Goal: Task Accomplishment & Management: Use online tool/utility

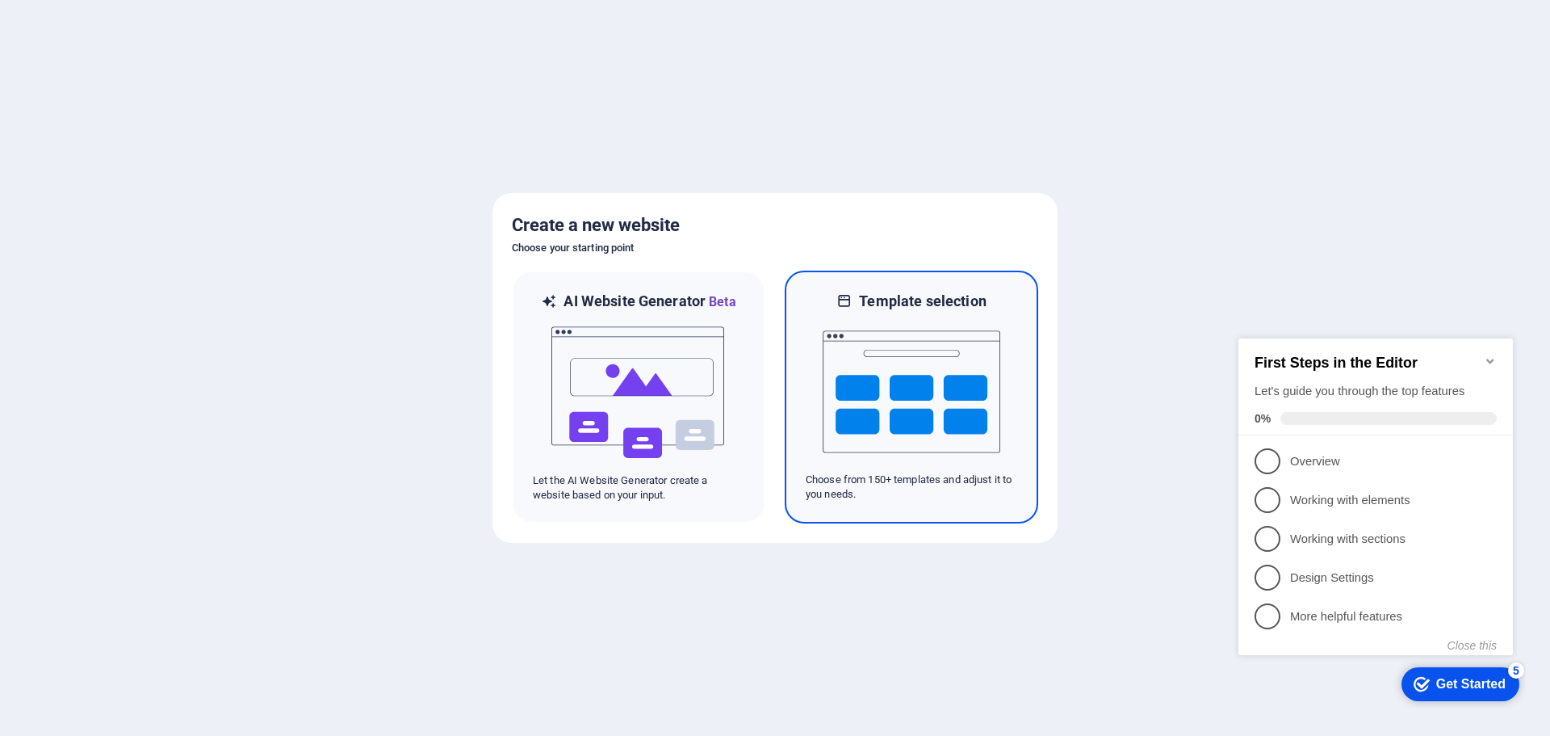
click at [909, 371] on img at bounding box center [912, 391] width 178 height 161
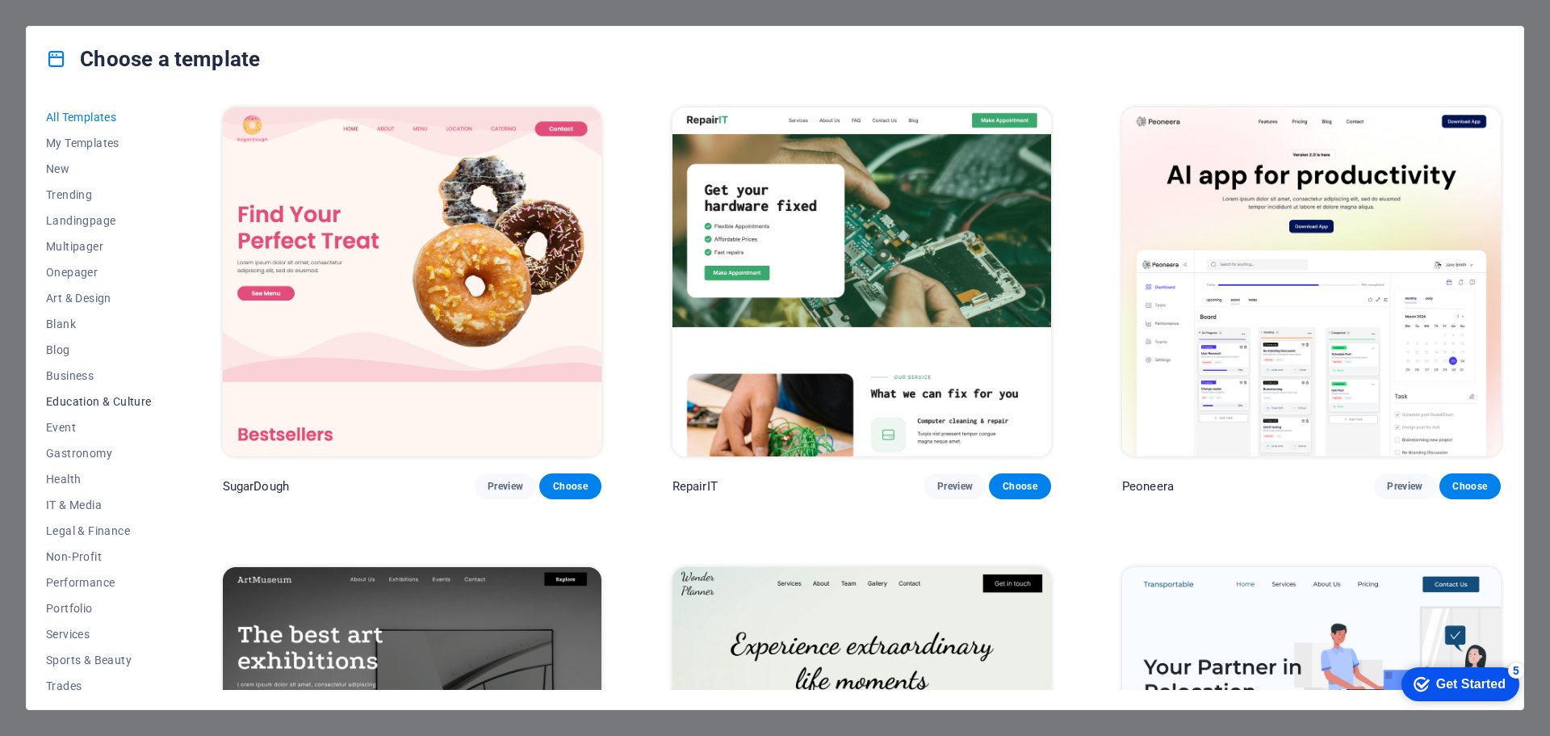
click at [95, 392] on button "Education & Culture" at bounding box center [99, 401] width 106 height 26
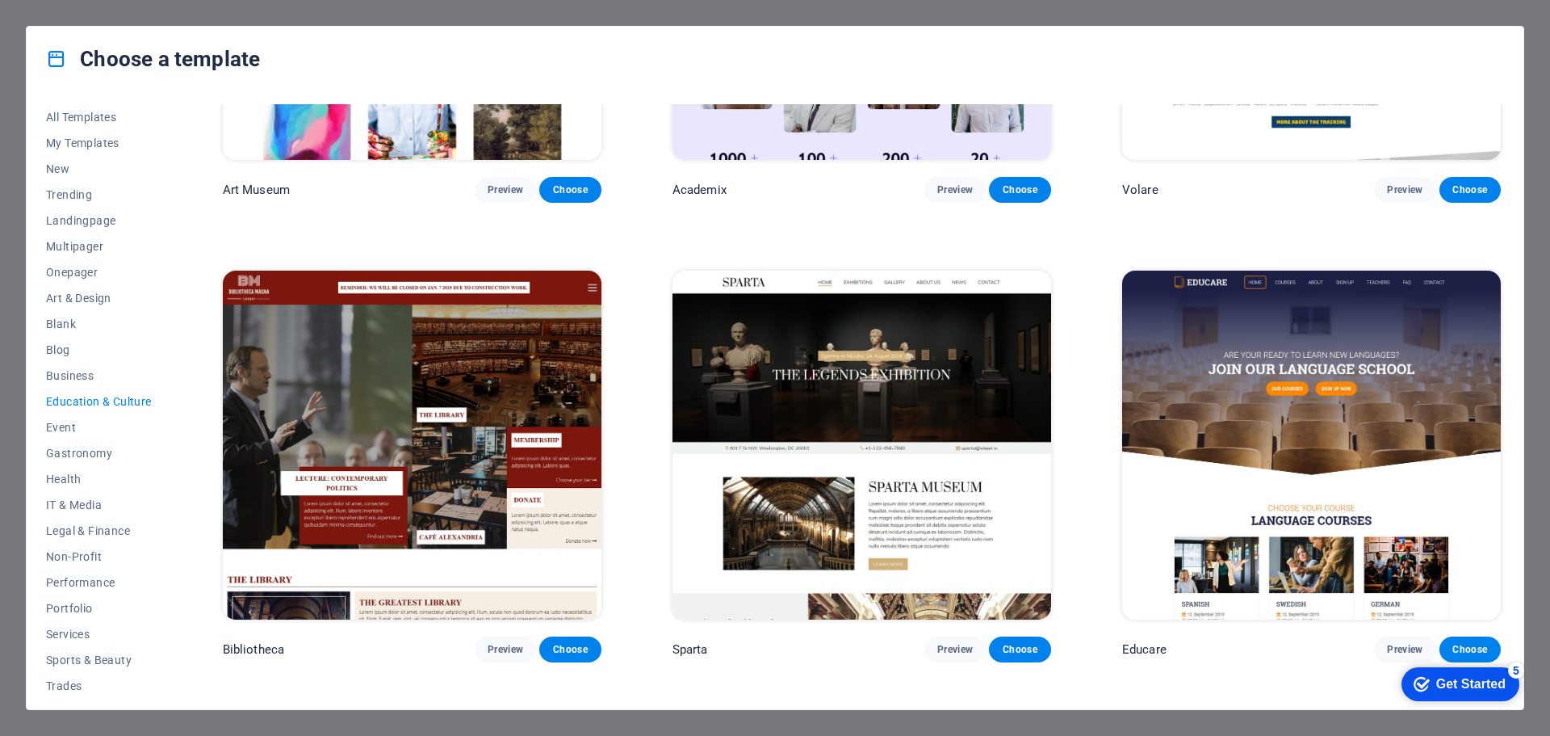
scroll to position [253, 0]
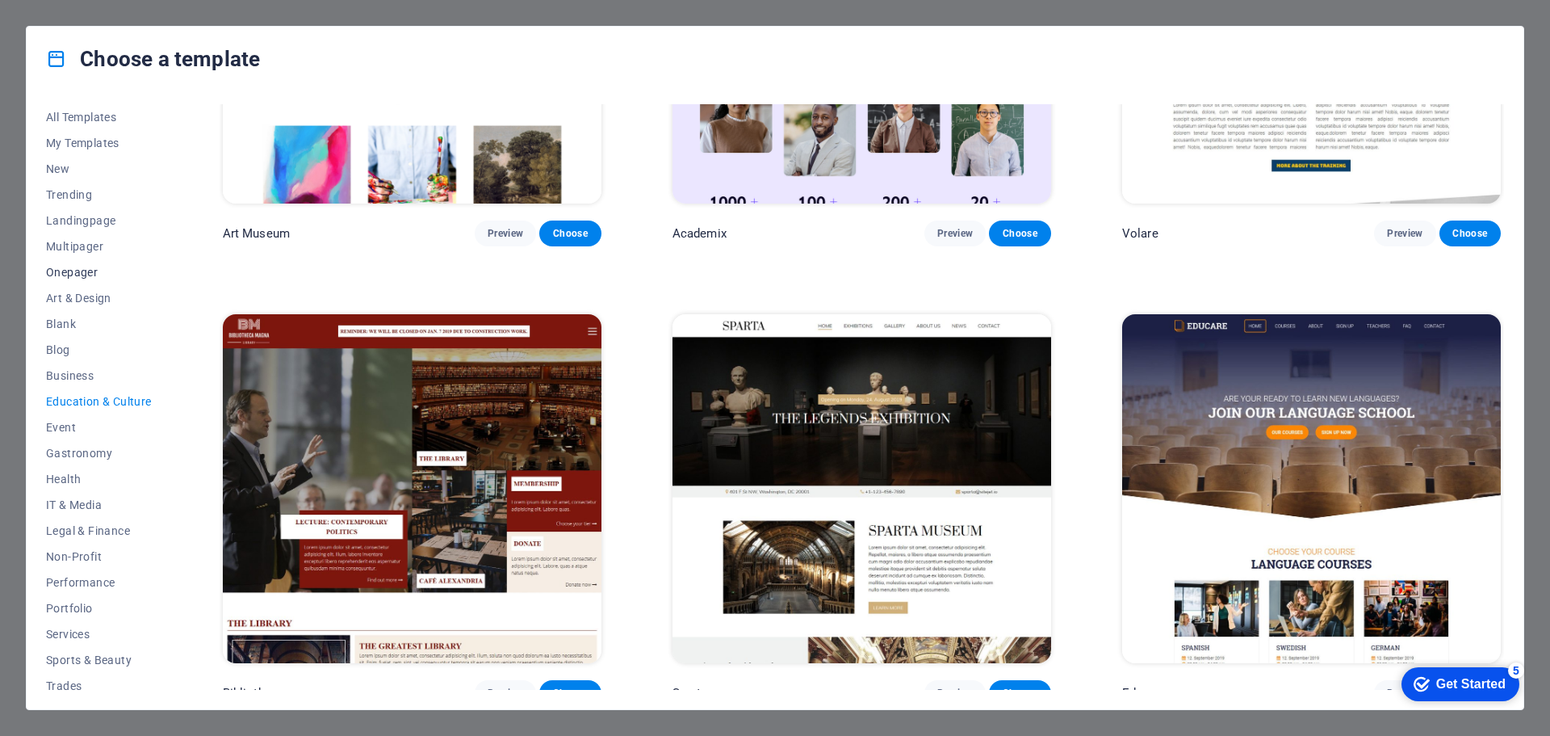
click at [66, 270] on span "Onepager" at bounding box center [99, 272] width 106 height 13
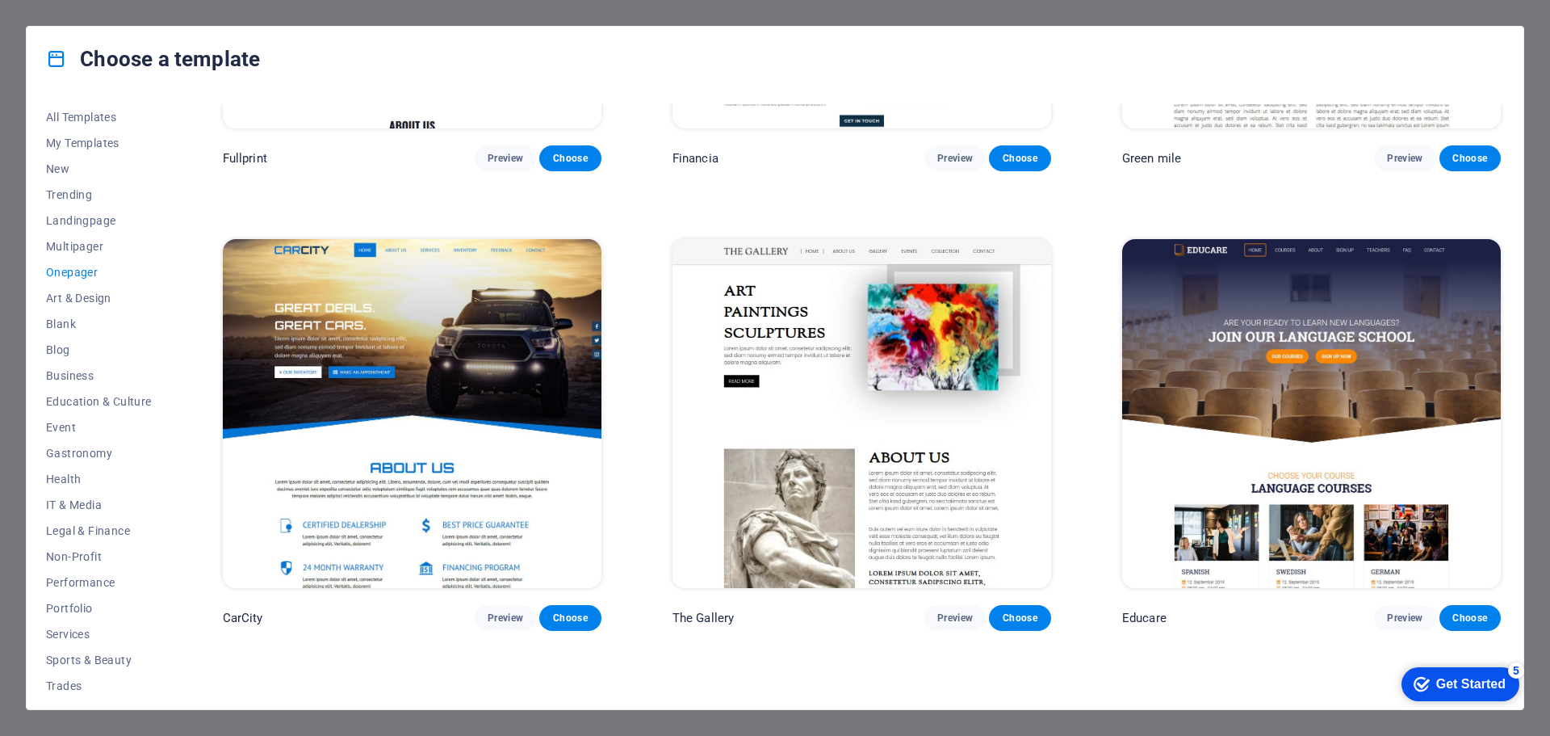
scroll to position [5383, 0]
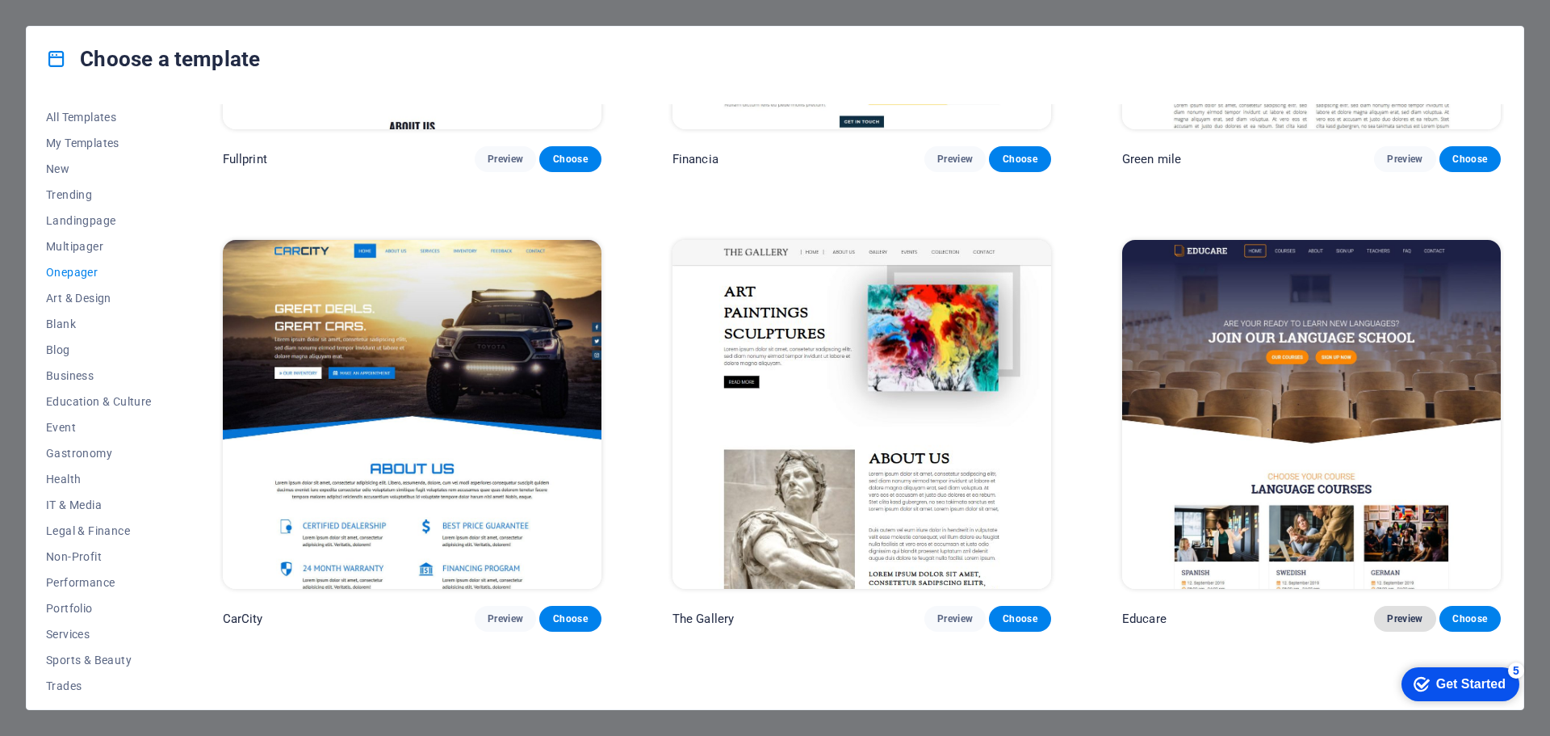
click at [1398, 612] on span "Preview" at bounding box center [1405, 618] width 36 height 13
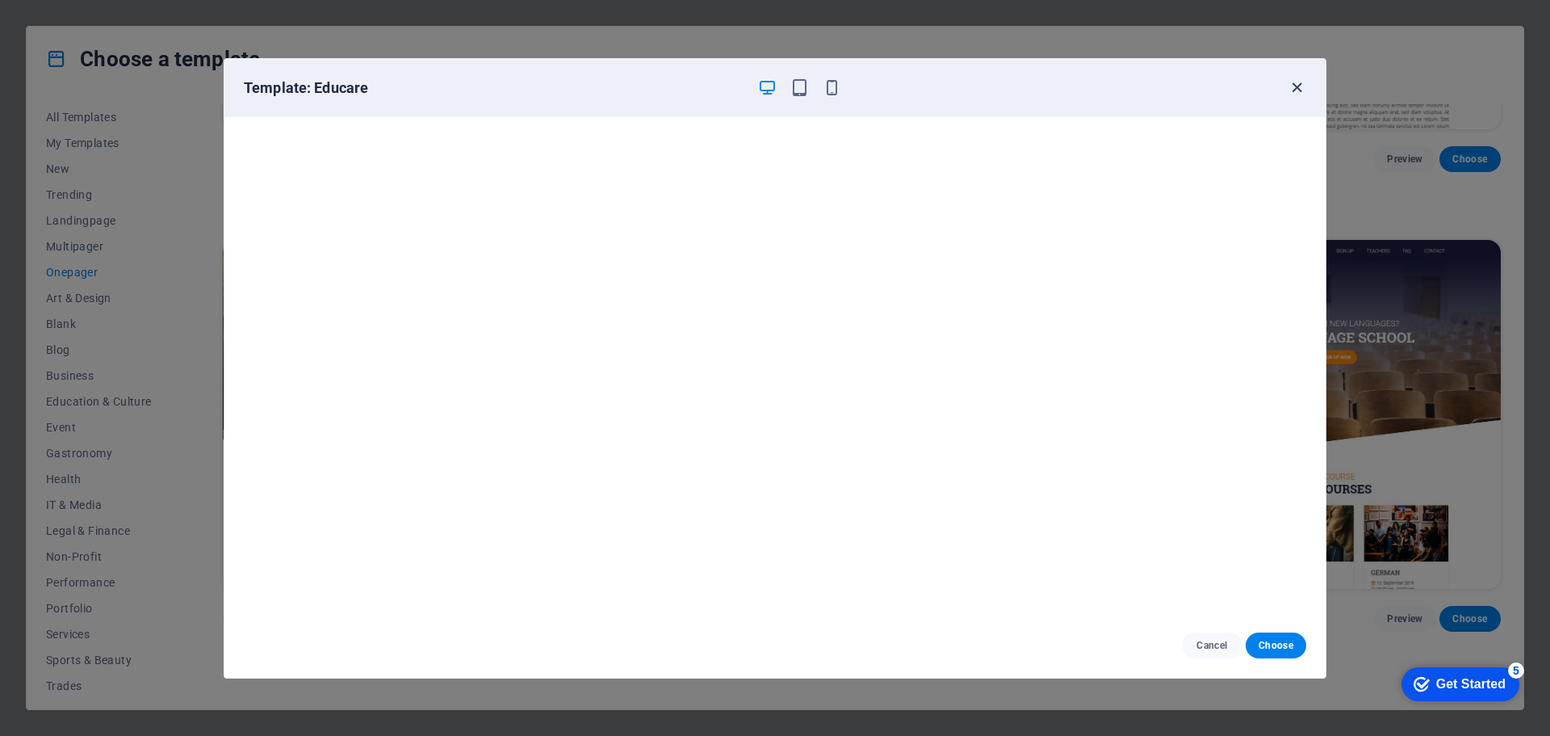
click at [1297, 86] on icon "button" at bounding box center [1297, 87] width 19 height 19
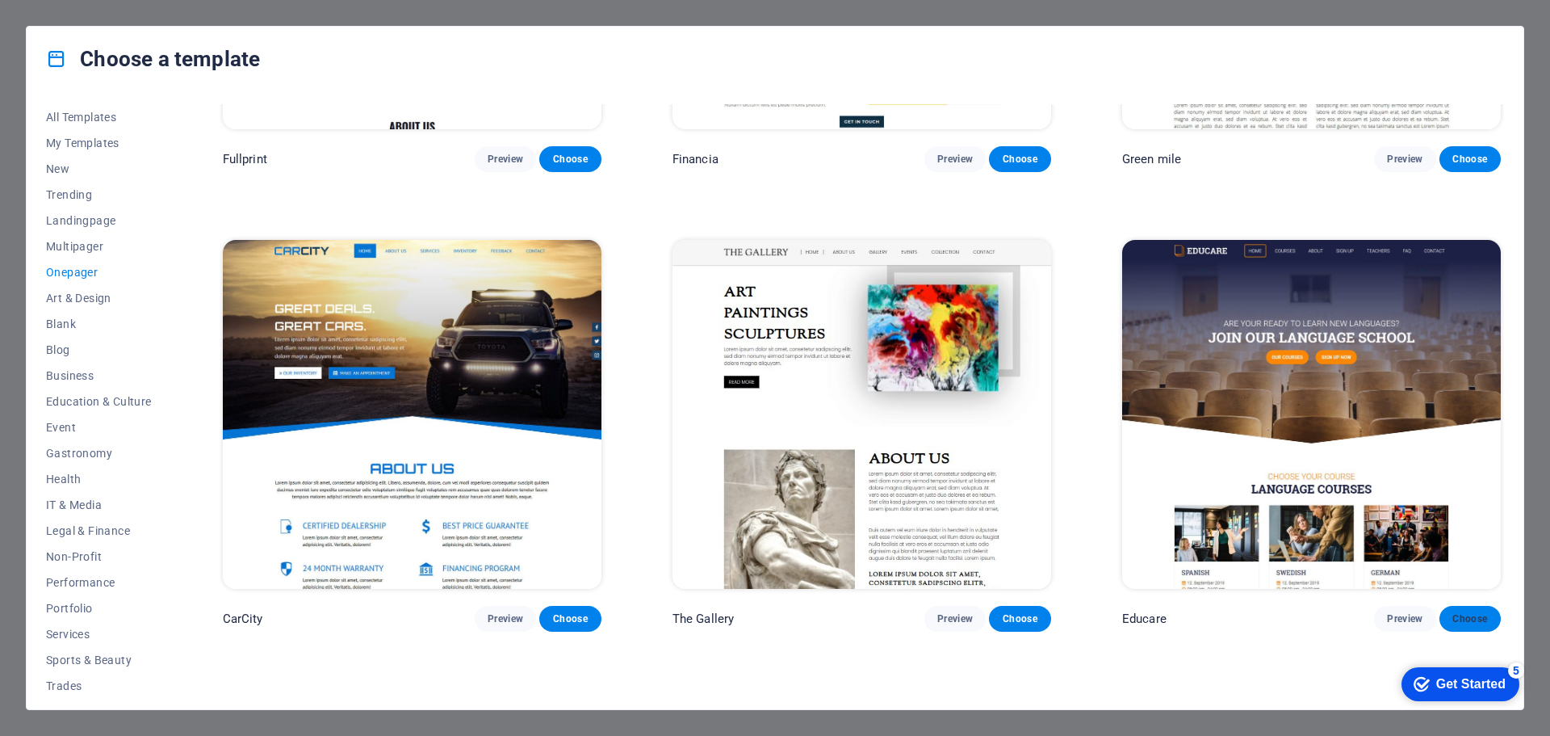
click at [1468, 612] on span "Choose" at bounding box center [1471, 618] width 36 height 13
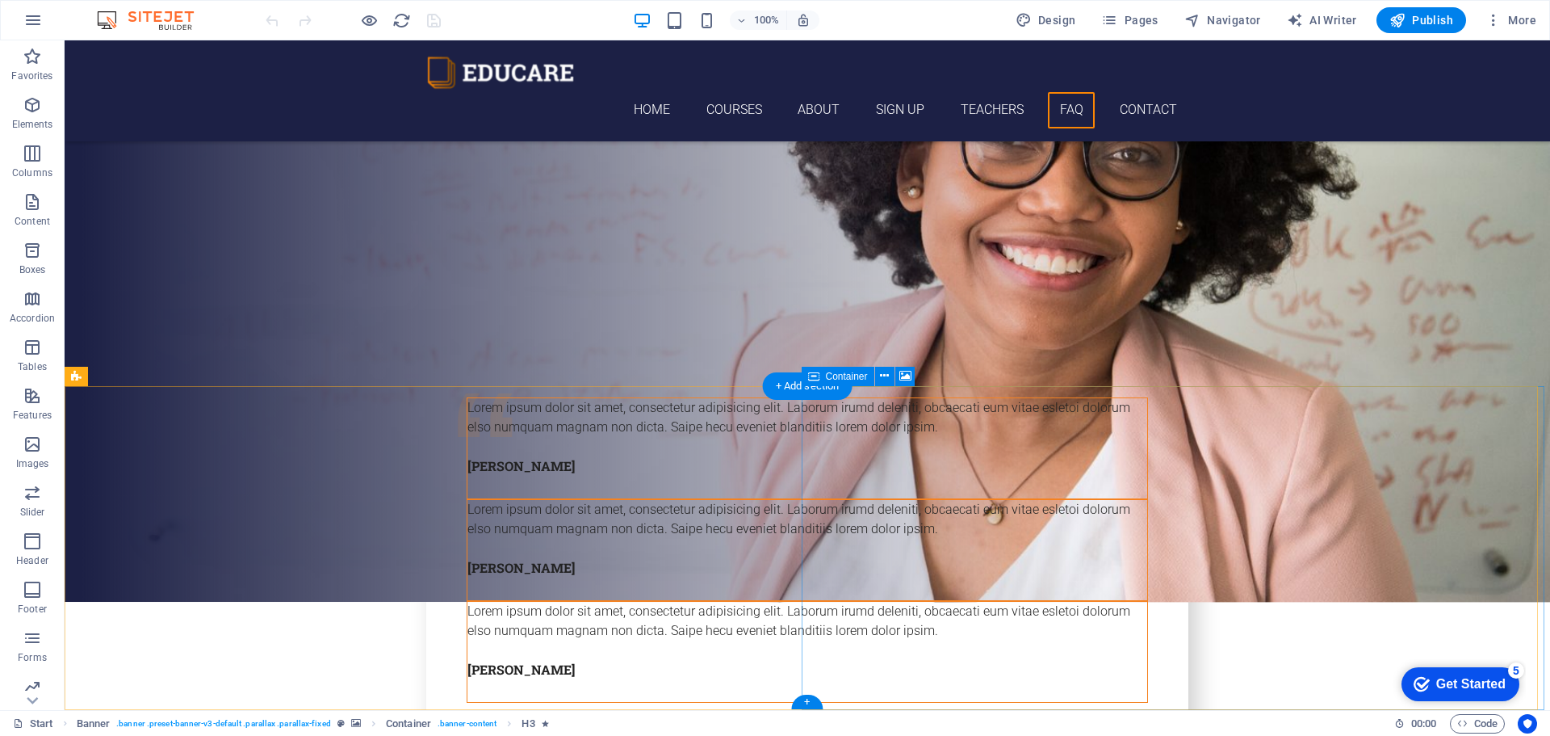
scroll to position [6083, 0]
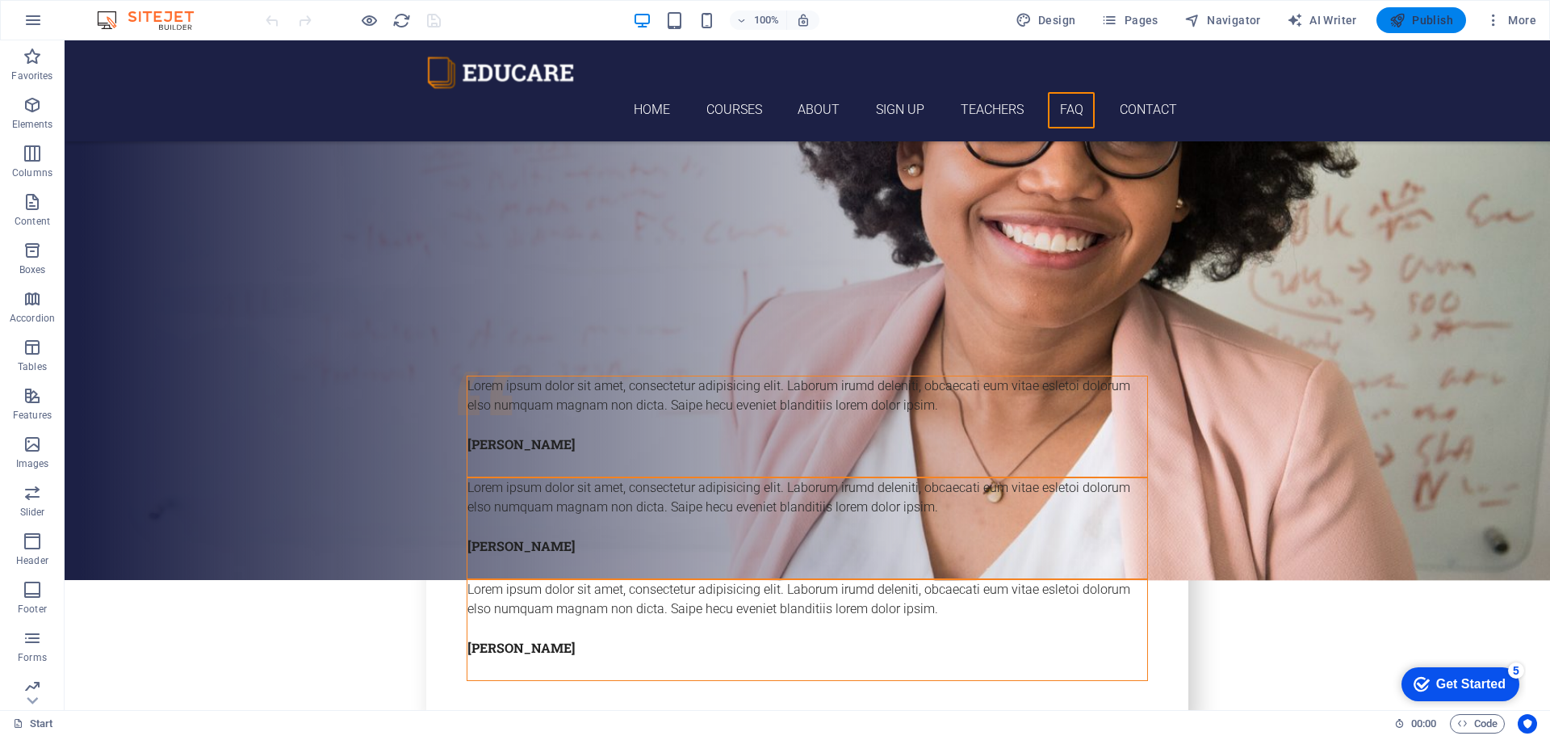
click at [1416, 19] on span "Publish" at bounding box center [1422, 20] width 64 height 16
